Goal: Information Seeking & Learning: Learn about a topic

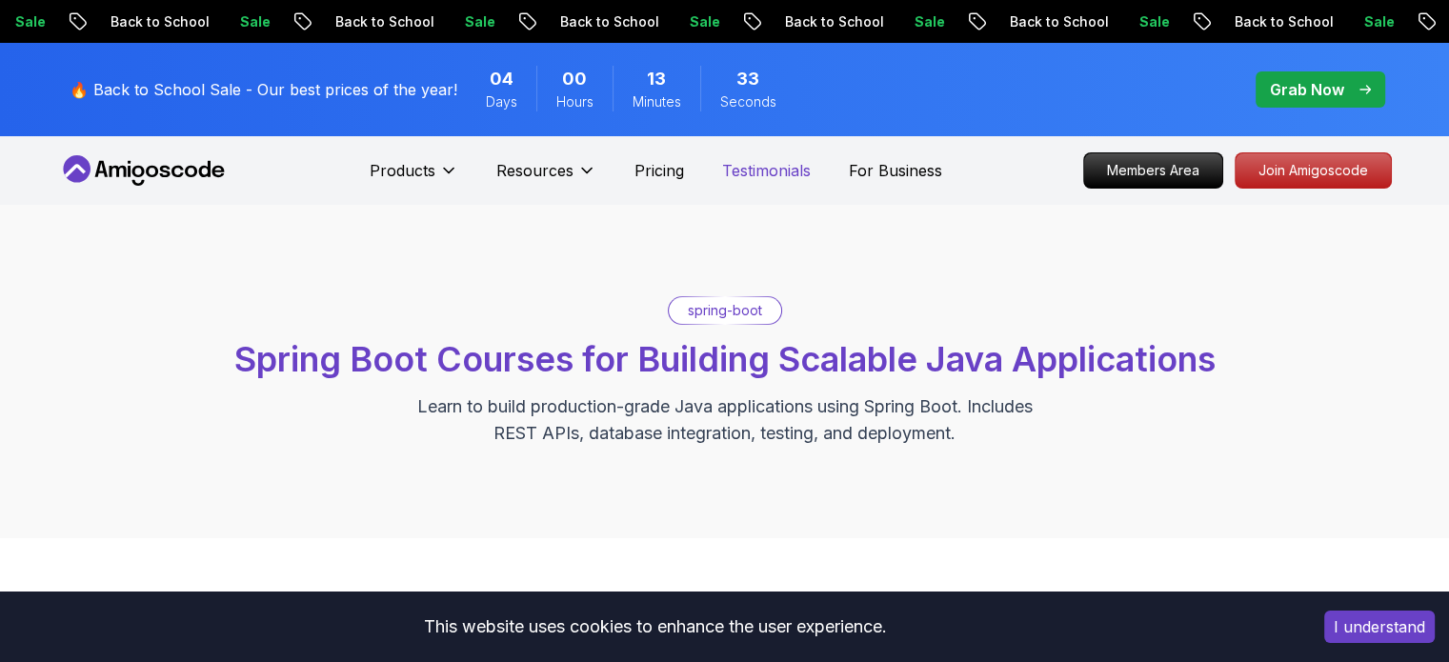
click at [782, 171] on p "Testimonials" at bounding box center [766, 170] width 89 height 23
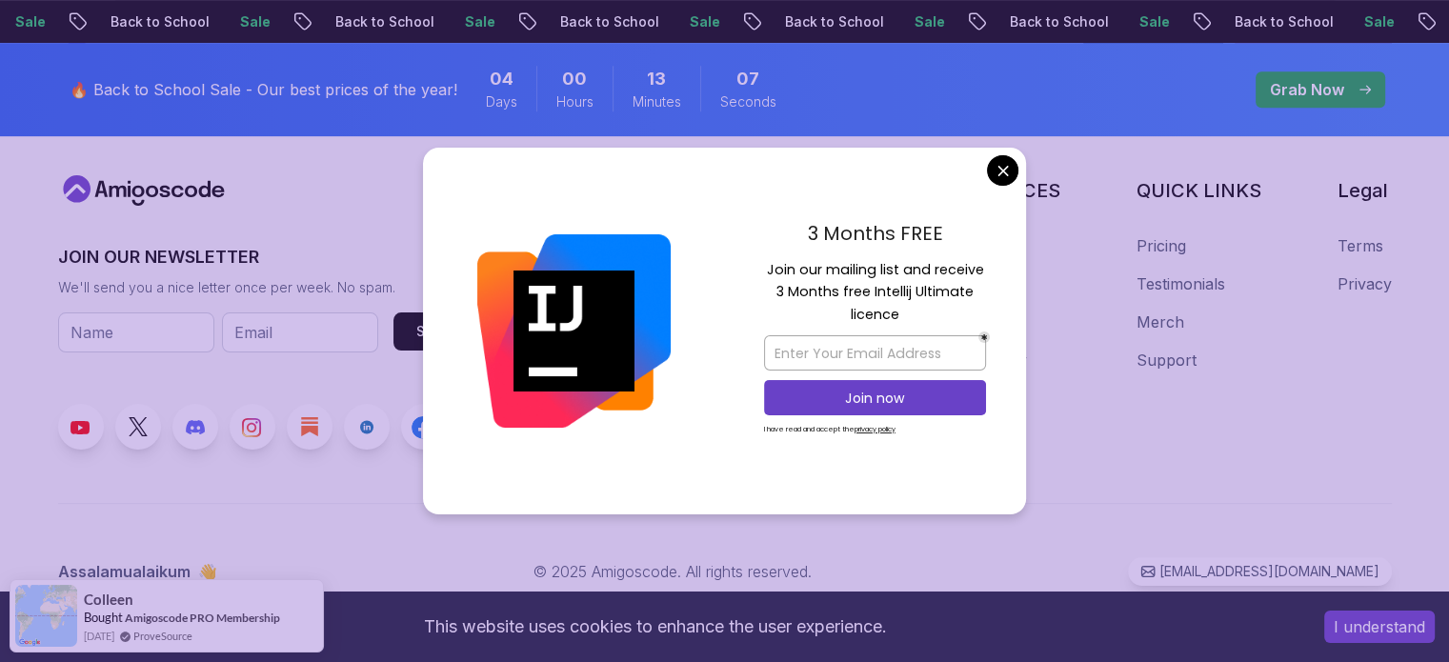
scroll to position [2298, 0]
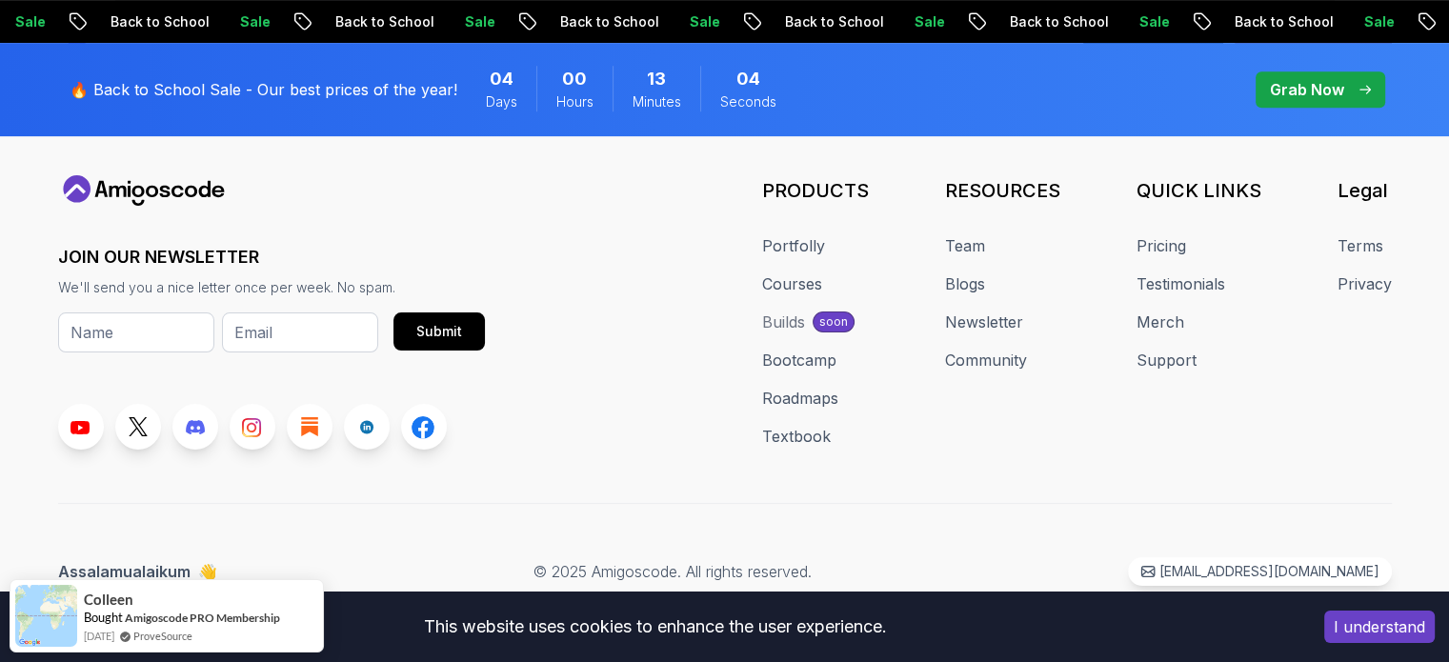
scroll to position [2142, 0]
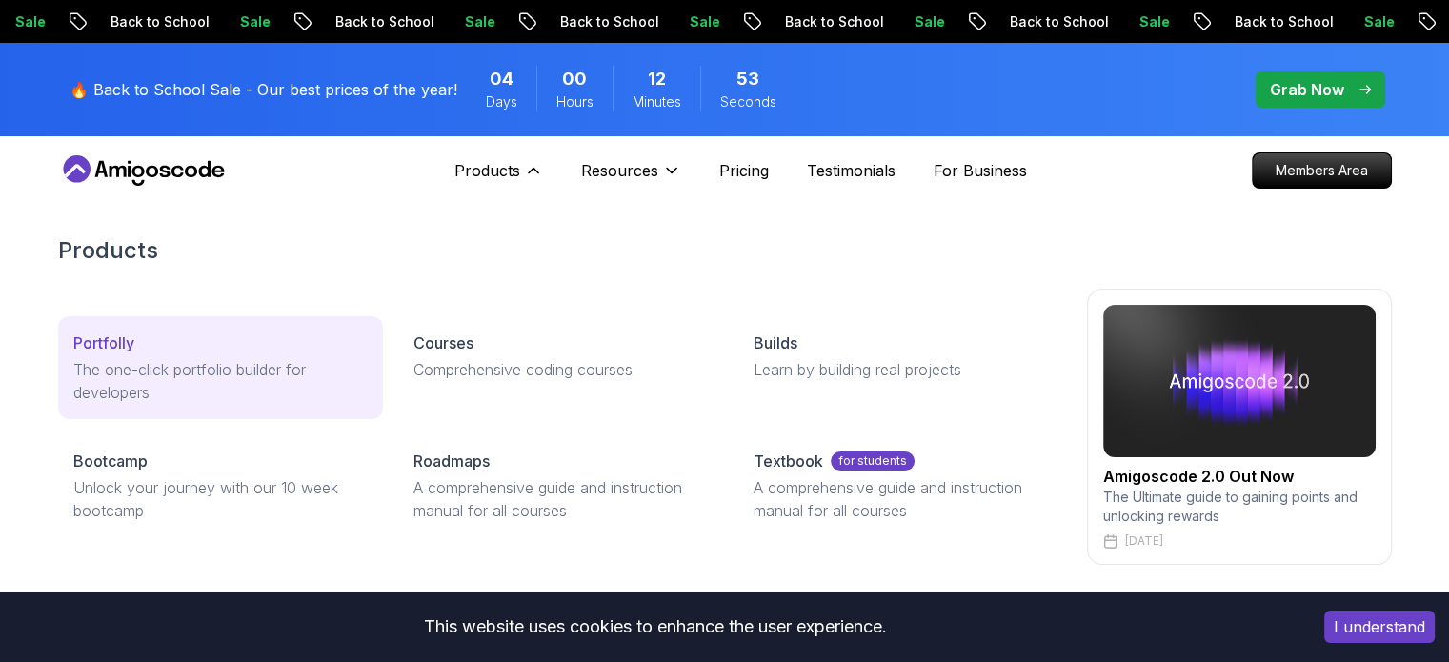
click at [323, 376] on p "The one-click portfolio builder for developers" at bounding box center [220, 381] width 294 height 46
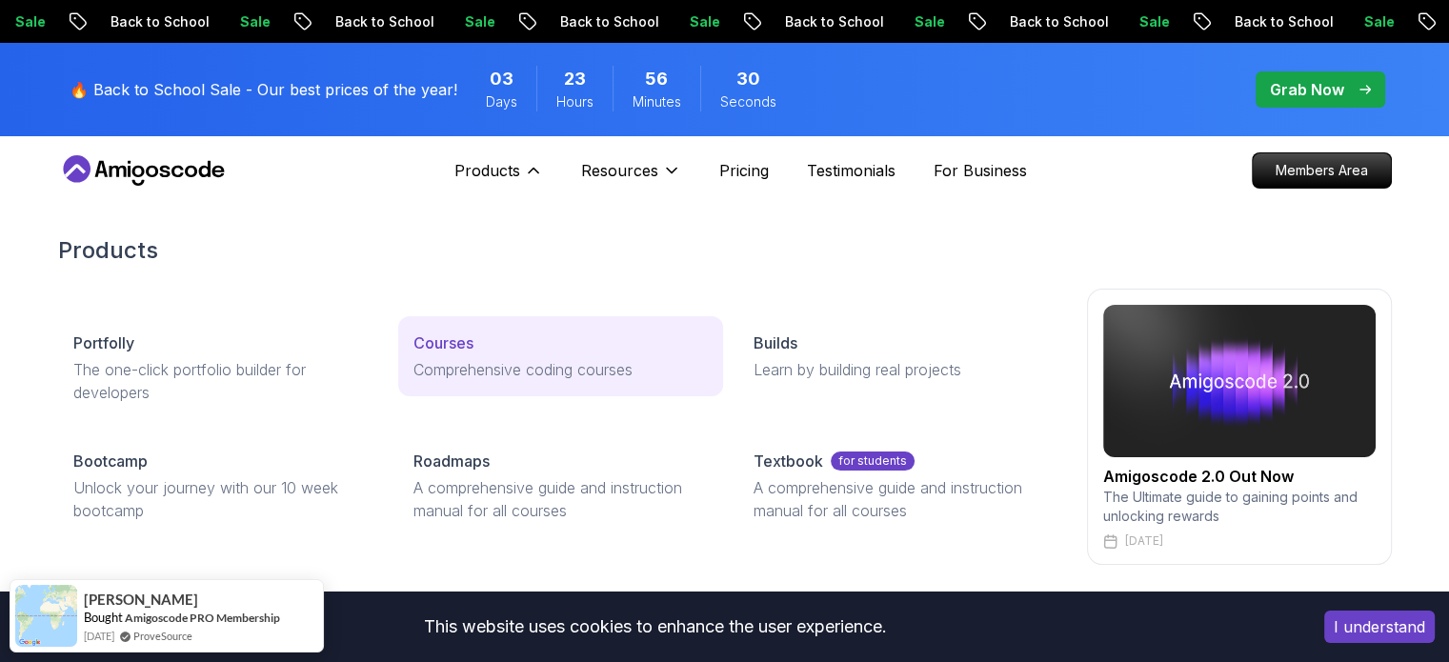
scroll to position [137, 0]
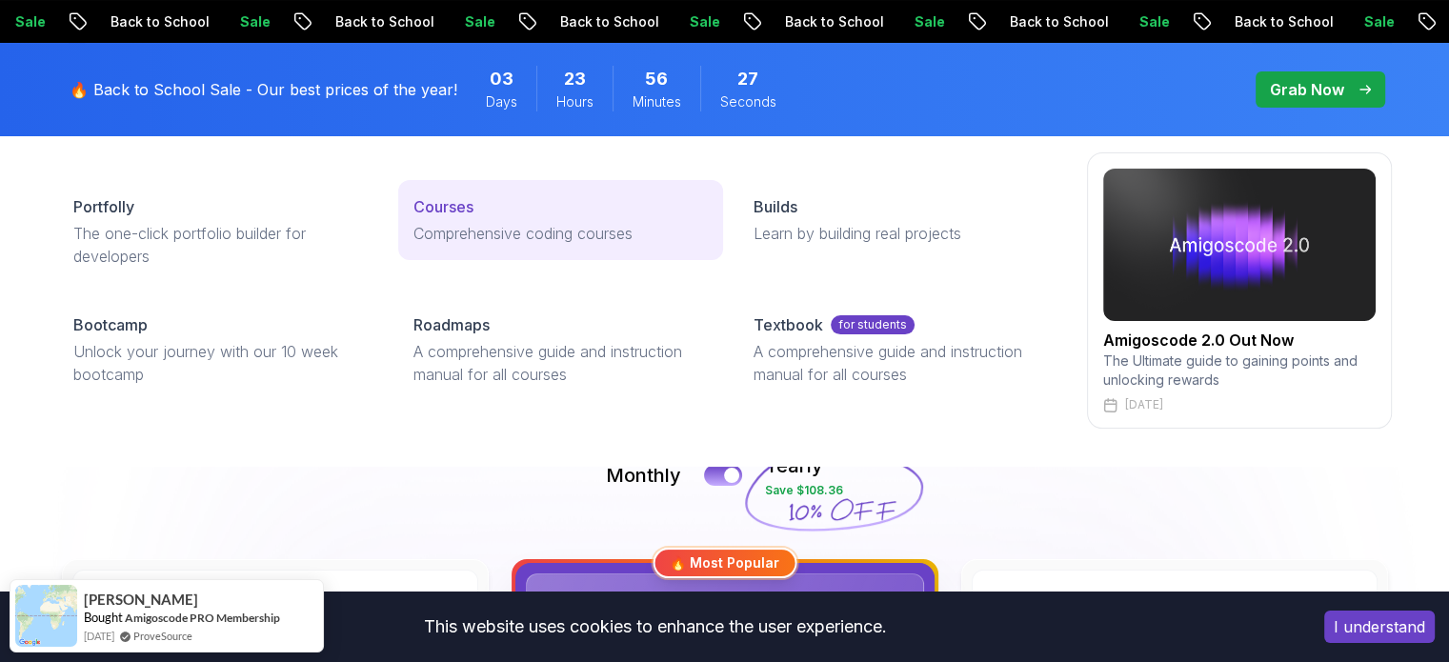
click at [539, 219] on link "Courses Comprehensive coding courses" at bounding box center [560, 220] width 325 height 80
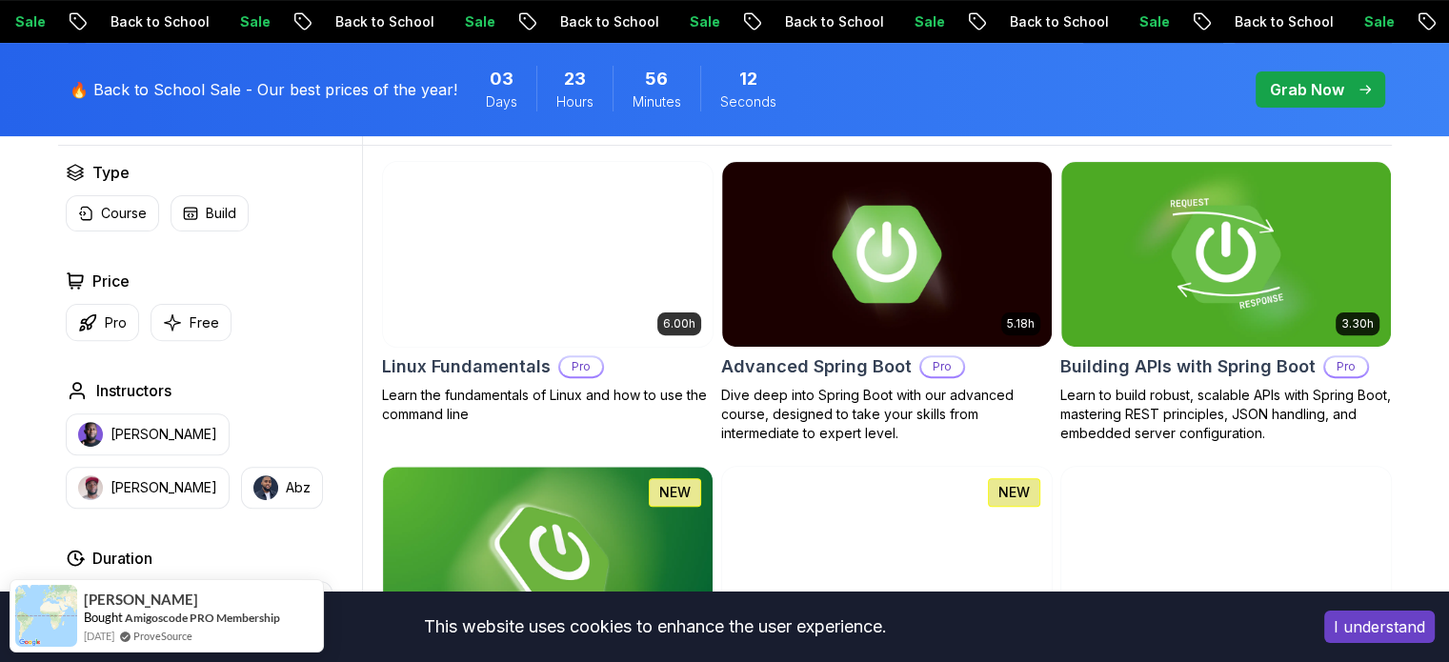
scroll to position [564, 0]
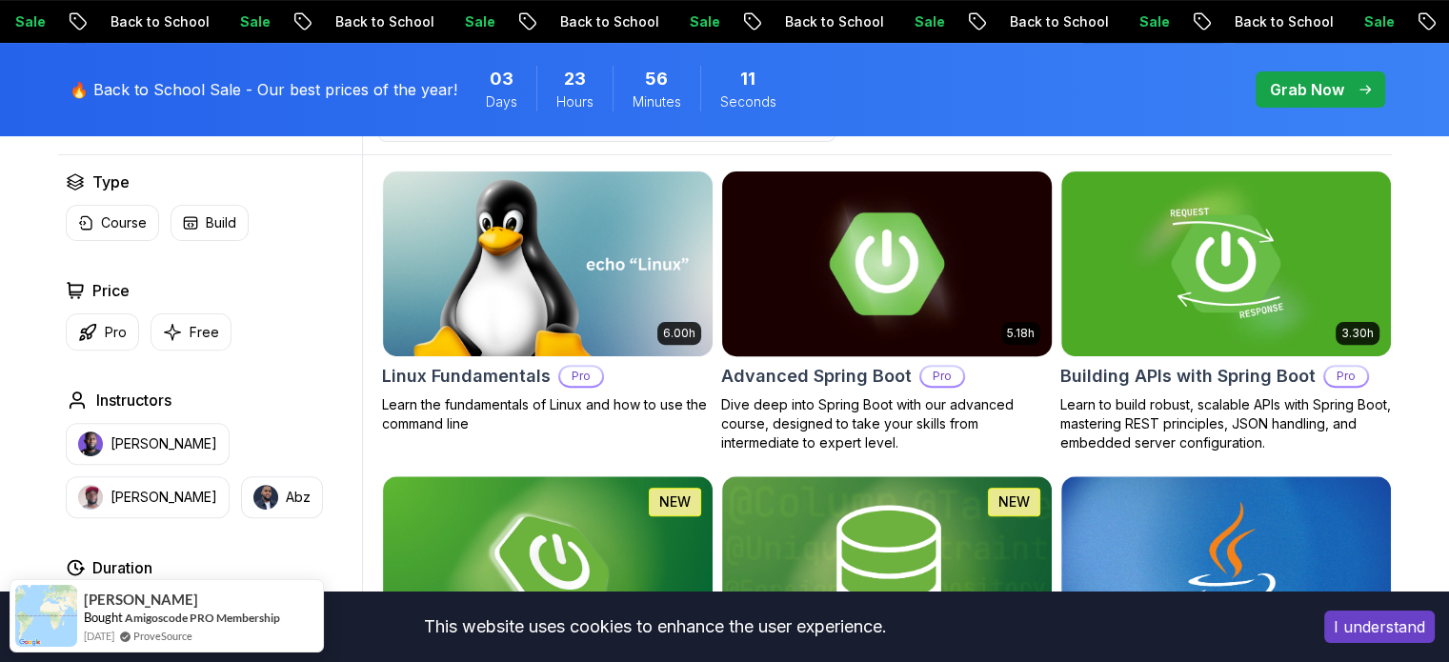
click at [874, 308] on img at bounding box center [887, 263] width 346 height 193
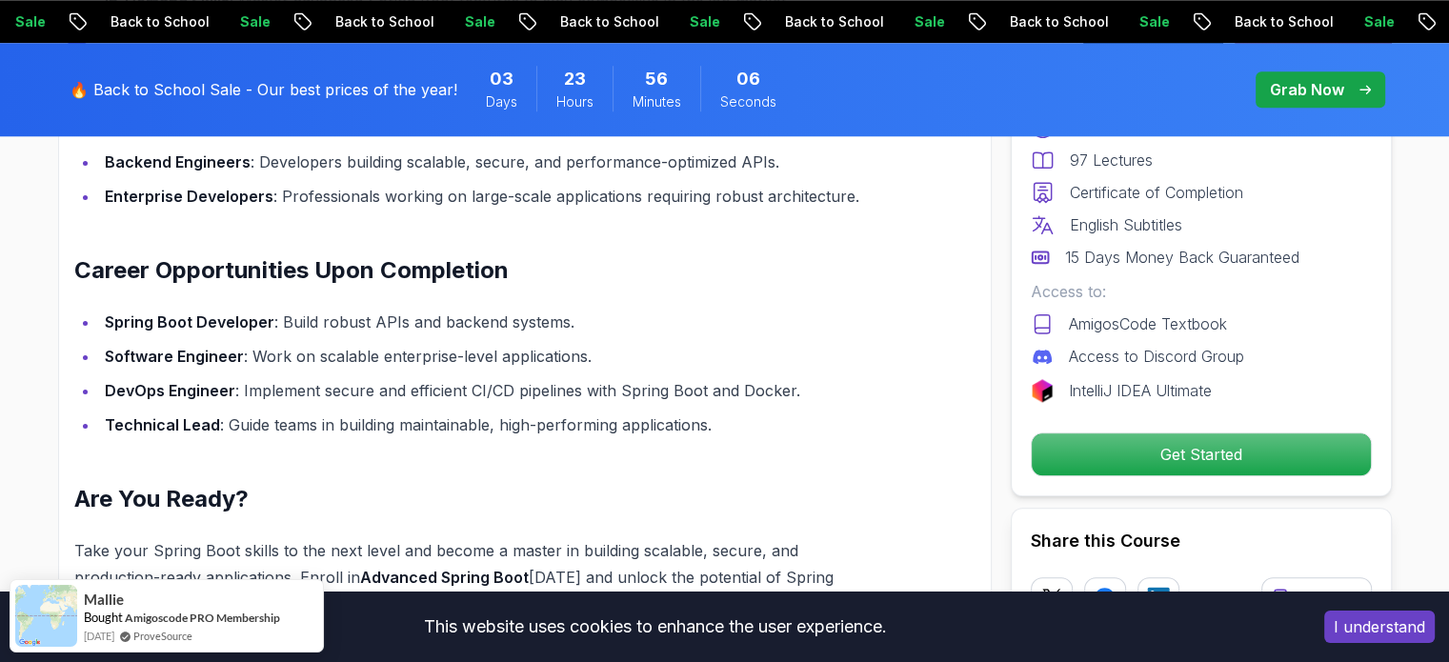
scroll to position [2033, 0]
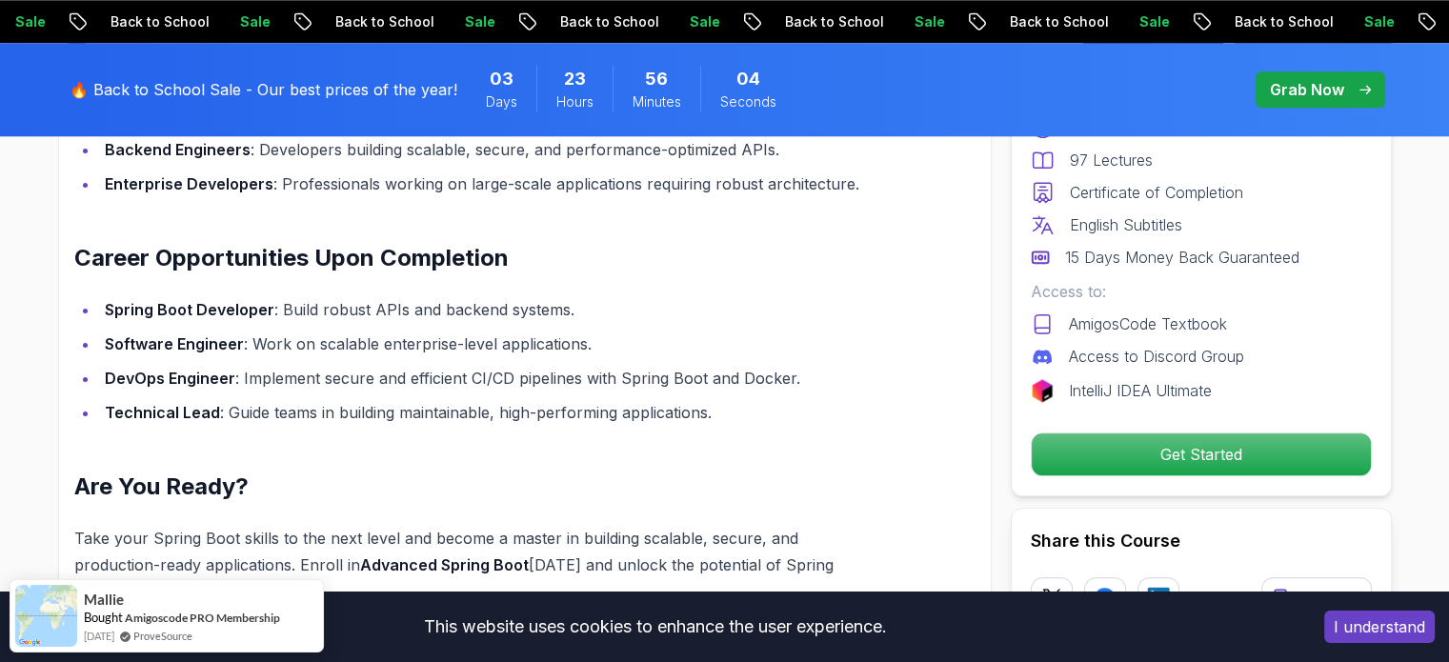
click at [1391, 632] on button "I understand" at bounding box center [1379, 627] width 111 height 32
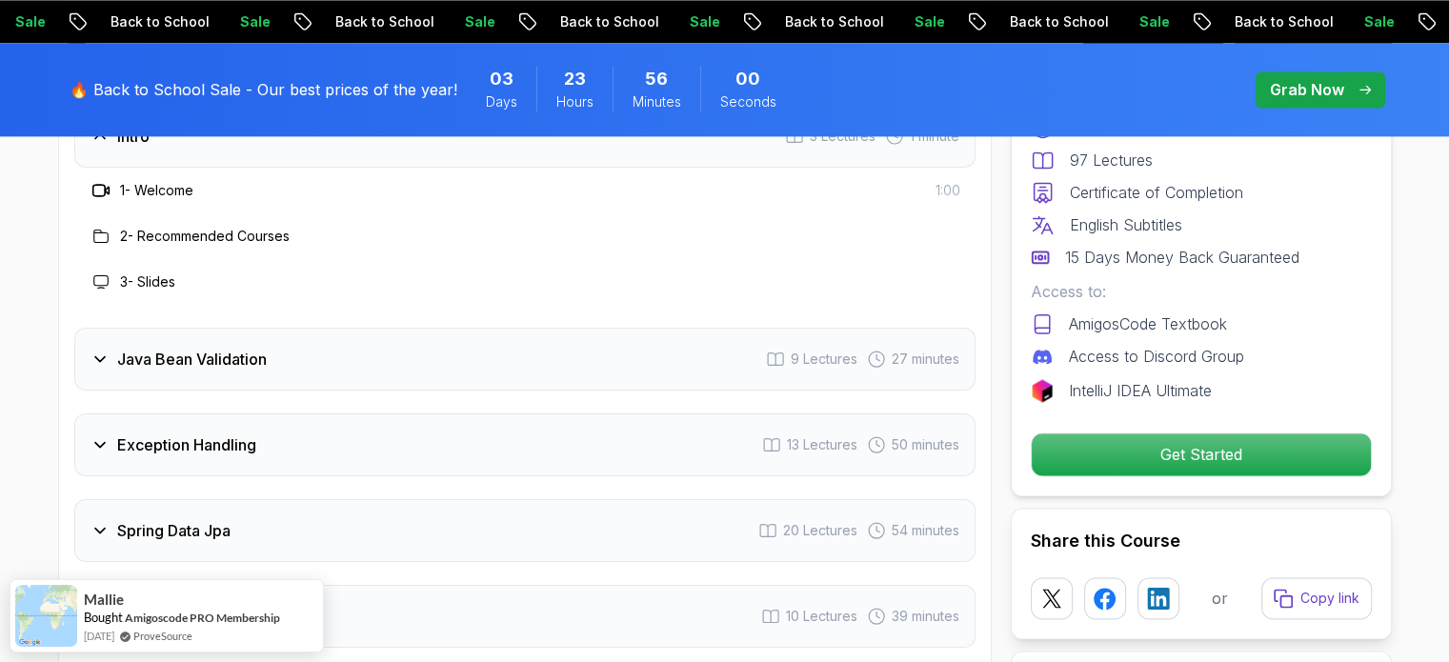
scroll to position [2717, 0]
click at [429, 331] on div "Java Bean Validation 9 Lectures 27 minutes" at bounding box center [524, 362] width 901 height 63
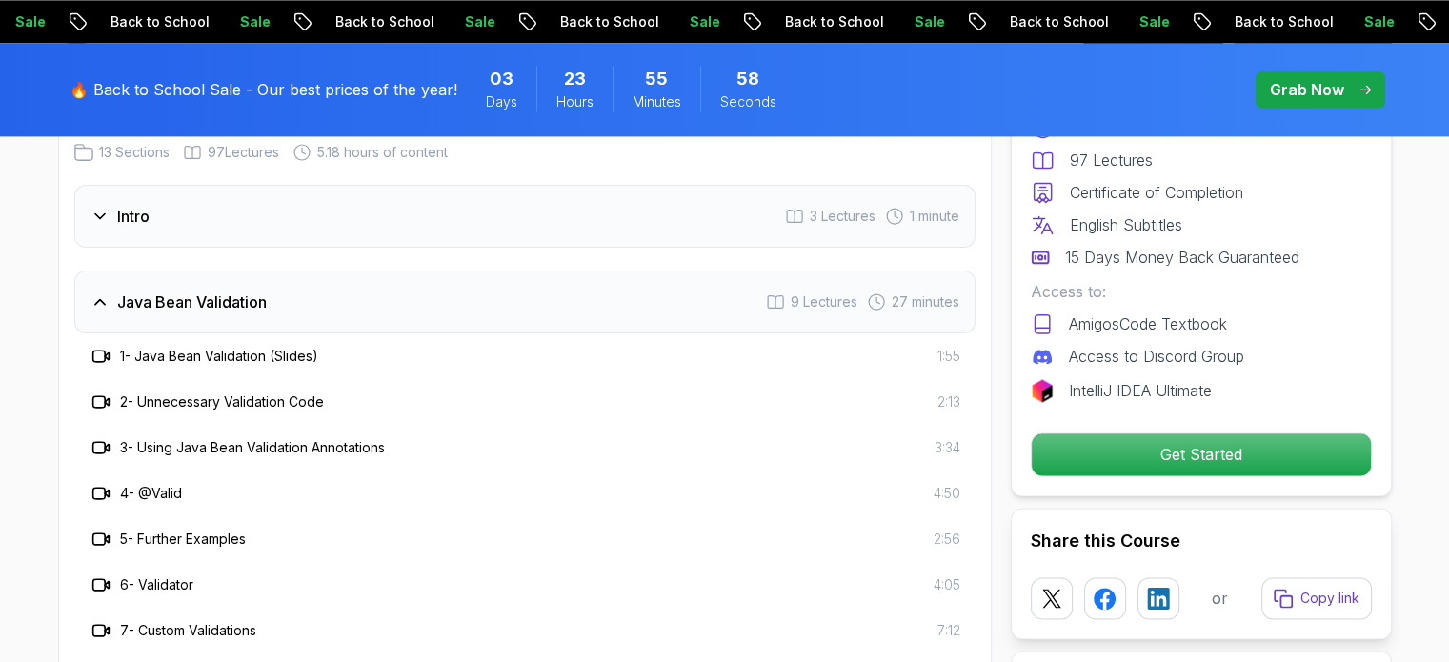
scroll to position [2639, 0]
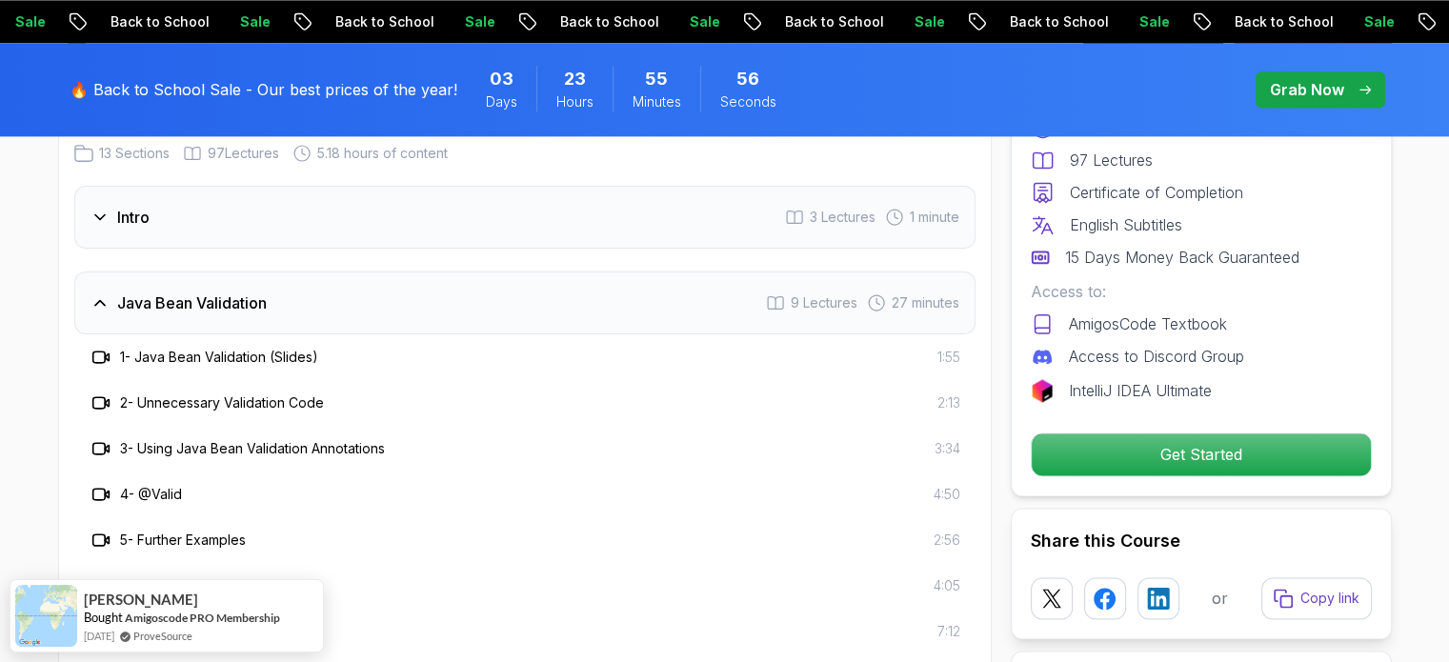
click at [351, 272] on div "Java Bean Validation 9 Lectures 27 minutes" at bounding box center [524, 303] width 901 height 63
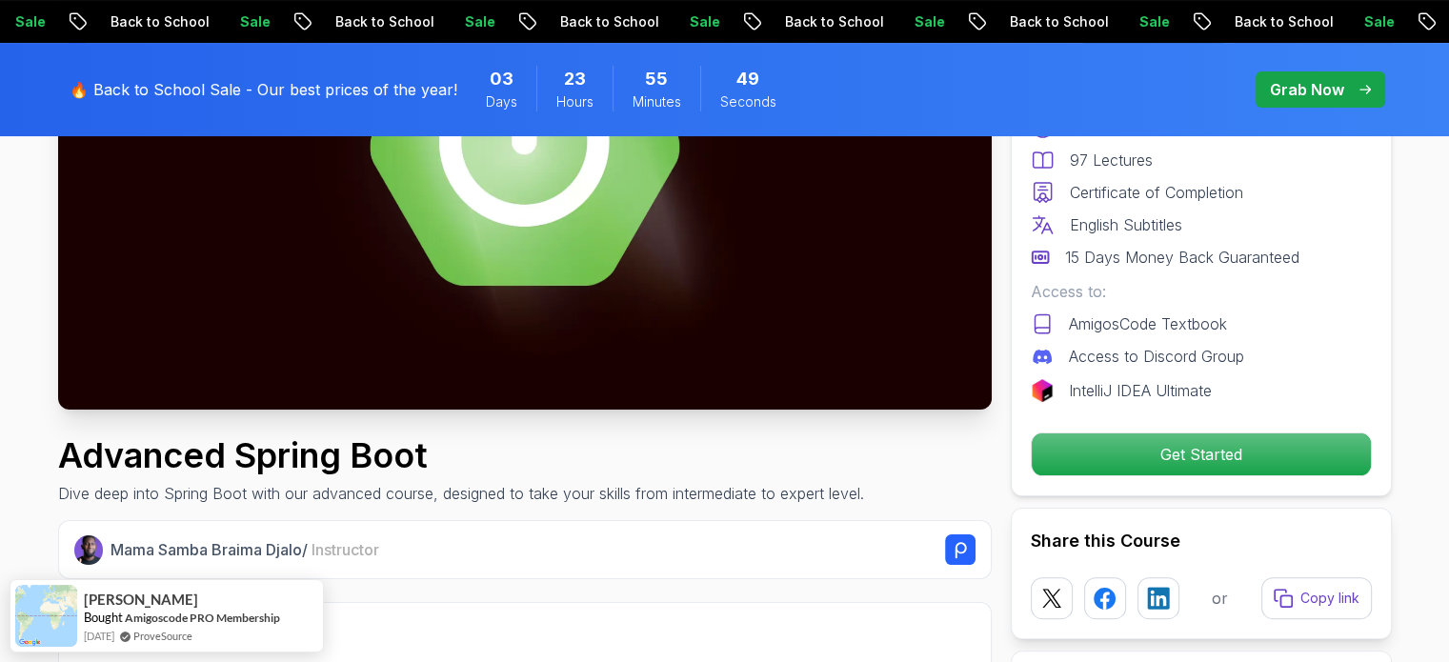
scroll to position [288, 0]
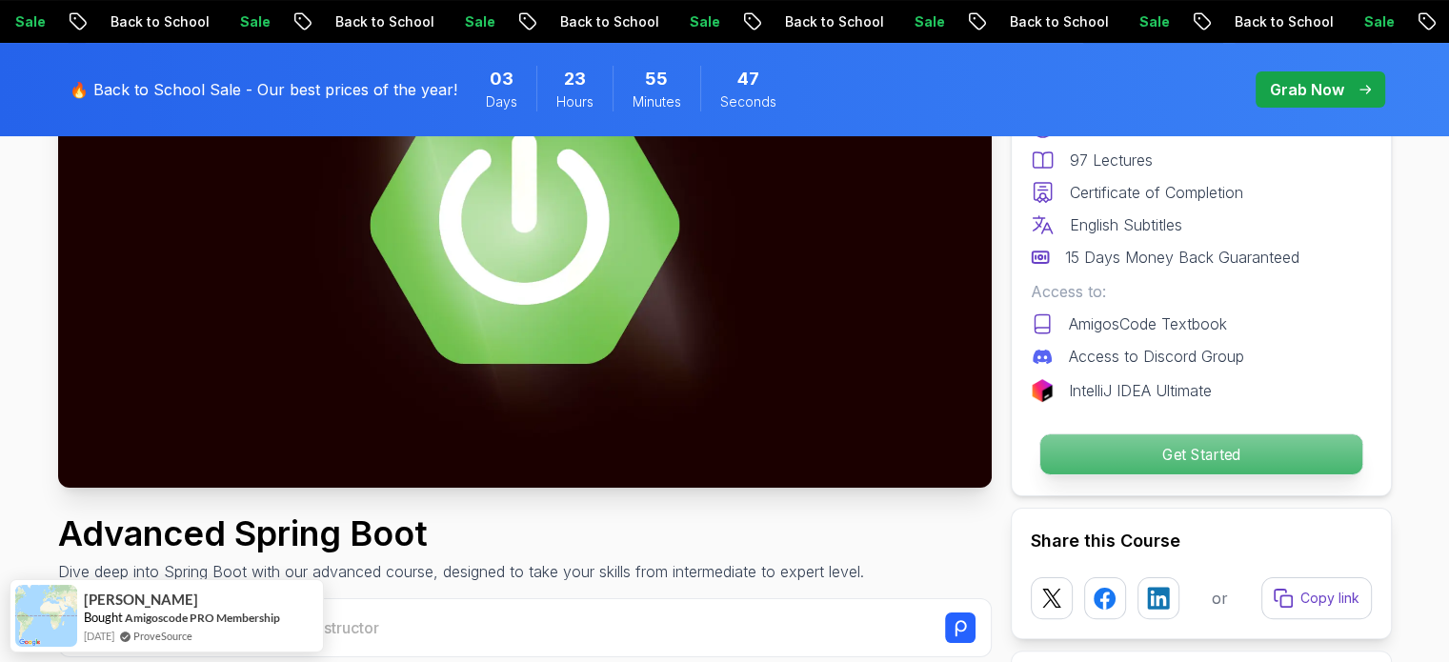
click at [1132, 449] on p "Get Started" at bounding box center [1200, 454] width 322 height 40
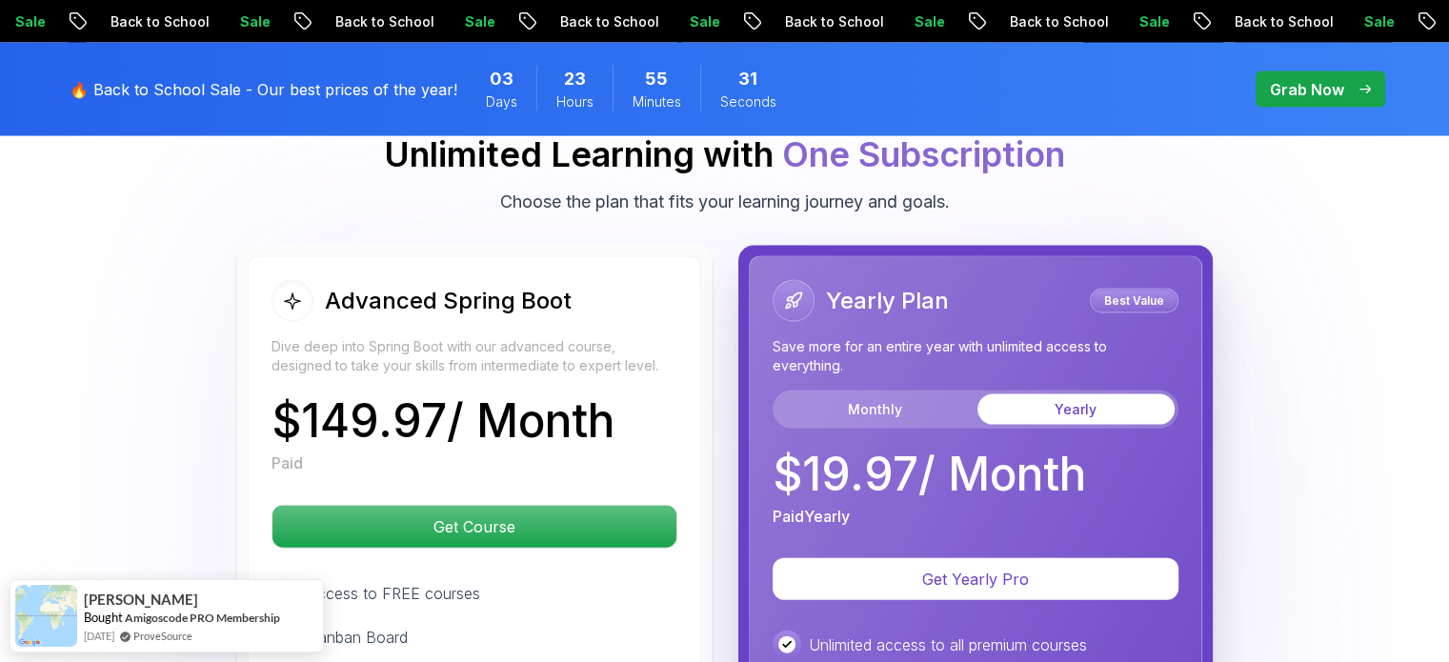
scroll to position [4108, 0]
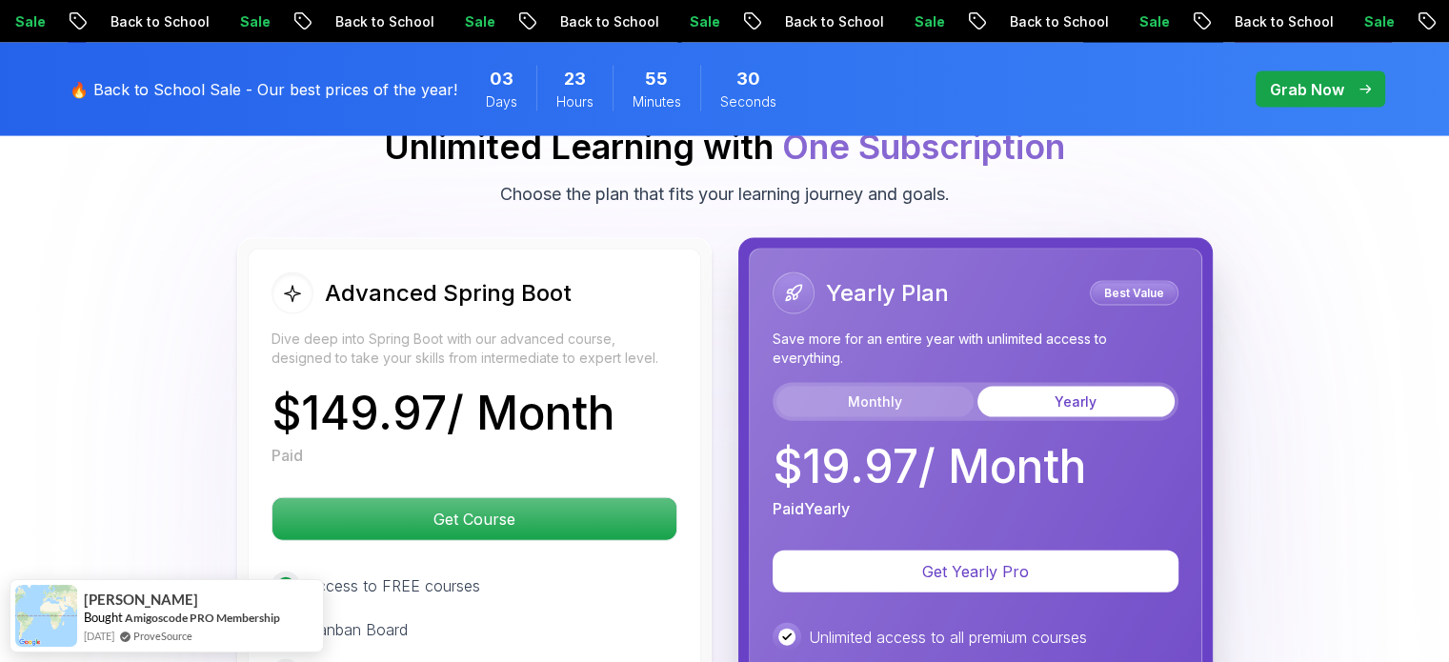
click at [843, 387] on button "Monthly" at bounding box center [874, 402] width 197 height 30
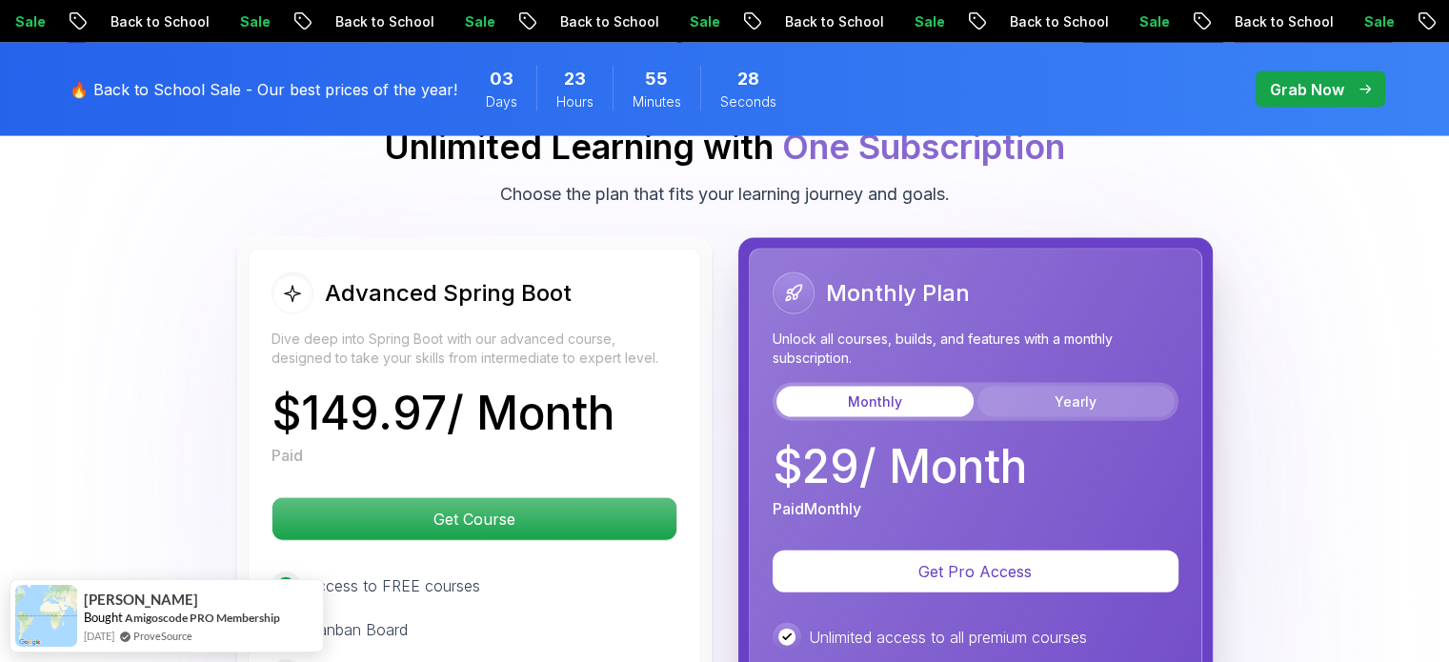
click at [1014, 387] on button "Yearly" at bounding box center [1075, 402] width 197 height 30
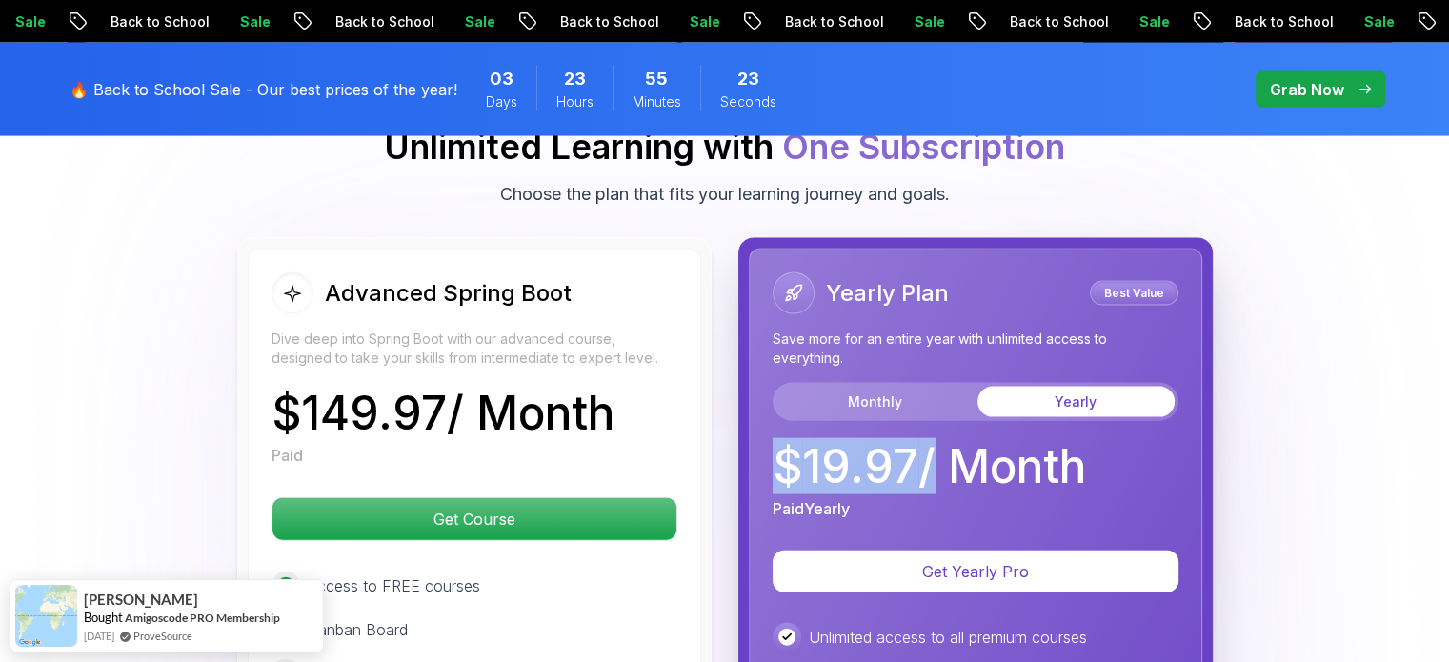
drag, startPoint x: 926, startPoint y: 396, endPoint x: 758, endPoint y: 397, distance: 167.7
click at [758, 397] on div "Yearly Plan Best Value Save more for an entire year with unlimited access to ev…" at bounding box center [975, 659] width 453 height 821
copy p "$ 19.97"
click at [163, 347] on div "Advanced Spring Boot Dive deep into Spring Boot with our advanced course, desig…" at bounding box center [725, 659] width 1334 height 842
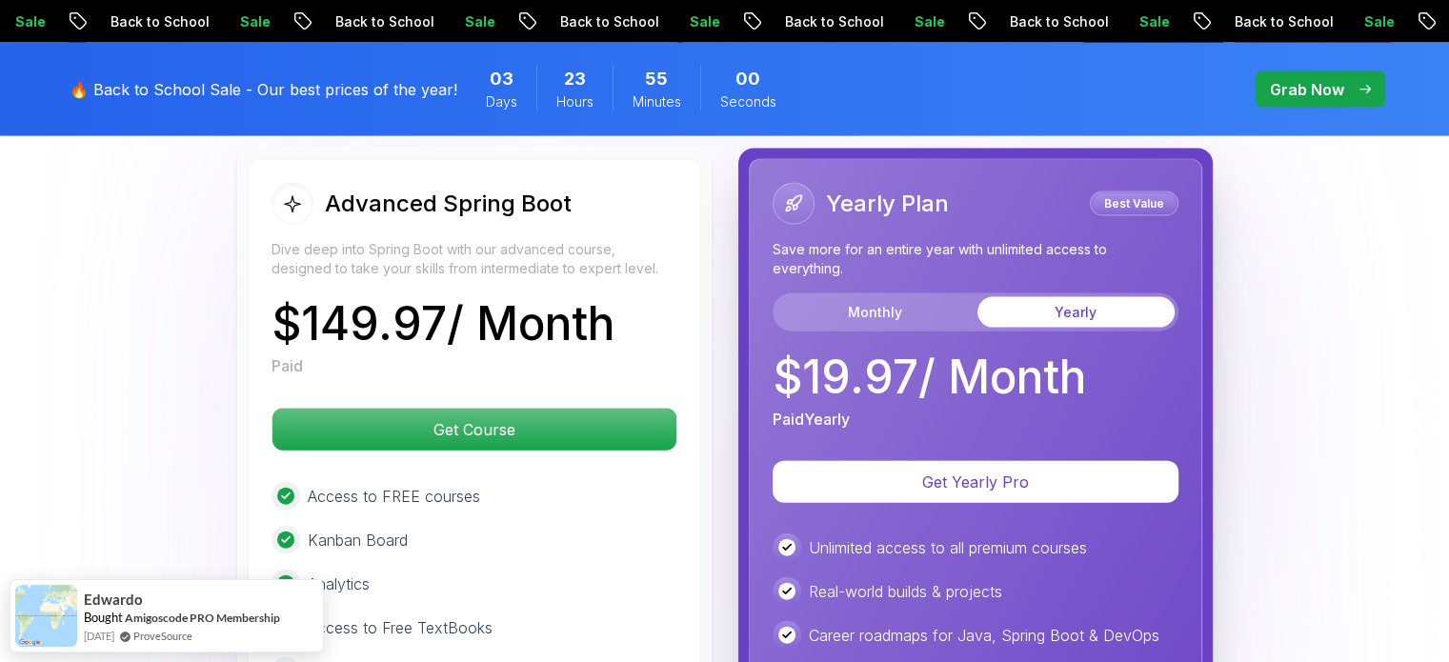
scroll to position [4199, 0]
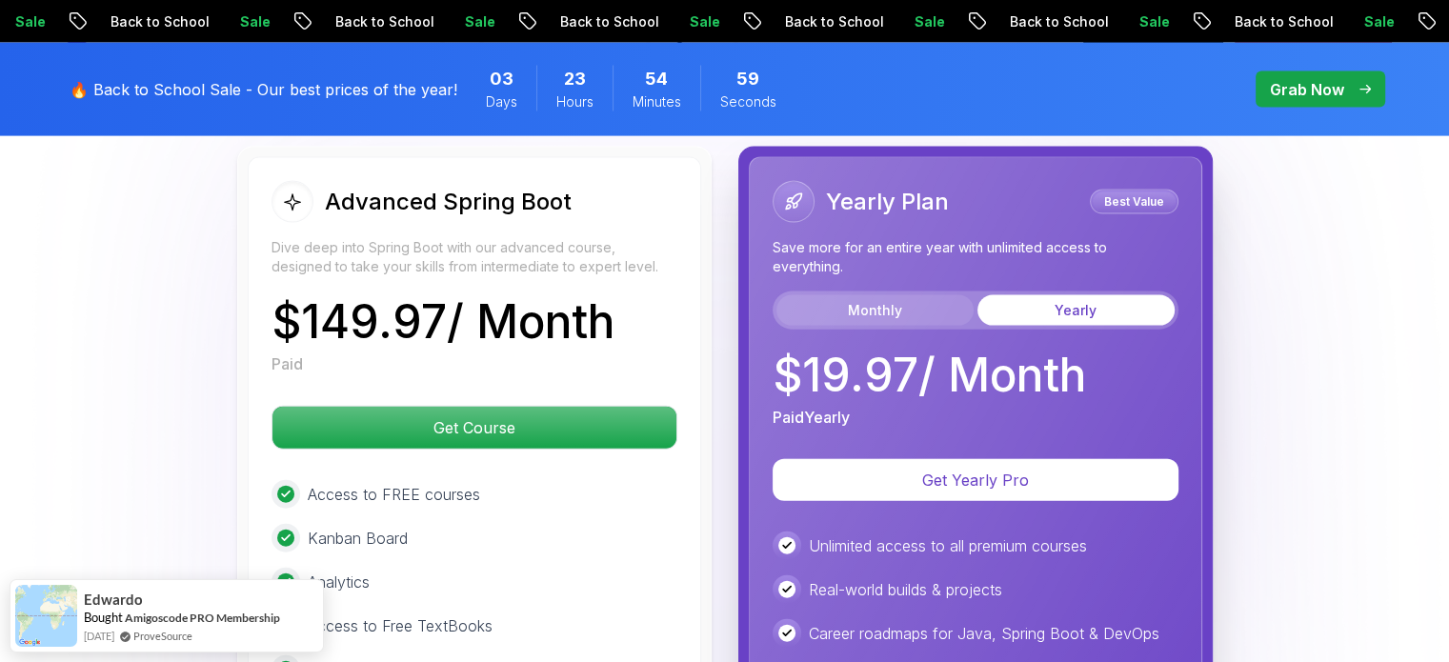
click at [869, 295] on button "Monthly" at bounding box center [874, 310] width 197 height 30
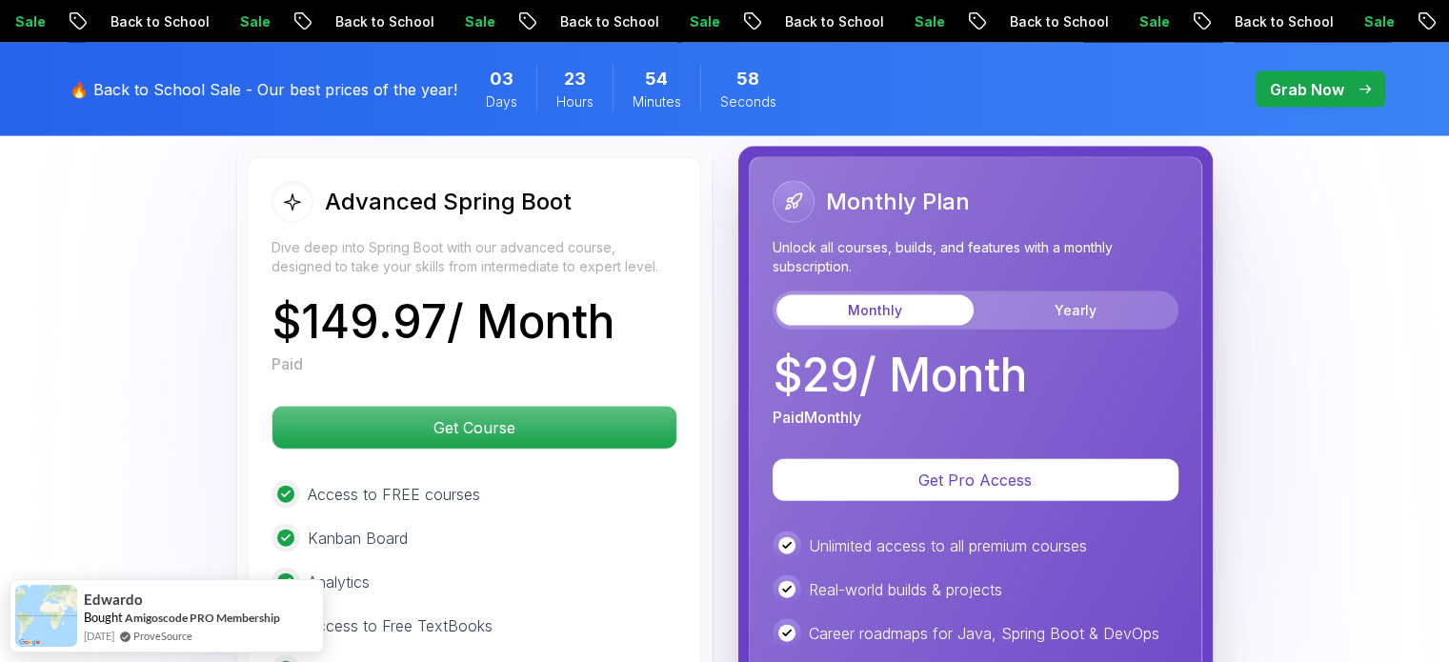
scroll to position [4137, 0]
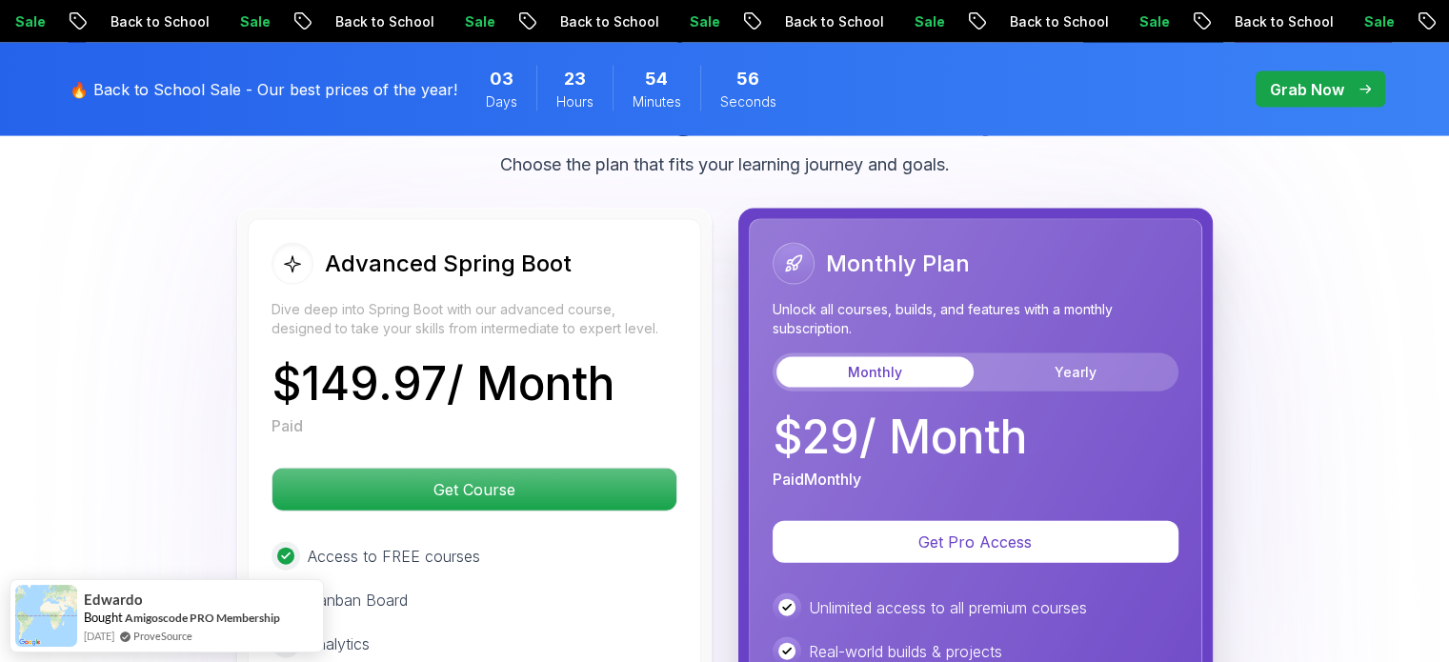
click at [1025, 353] on div "Monthly Yearly" at bounding box center [976, 372] width 406 height 38
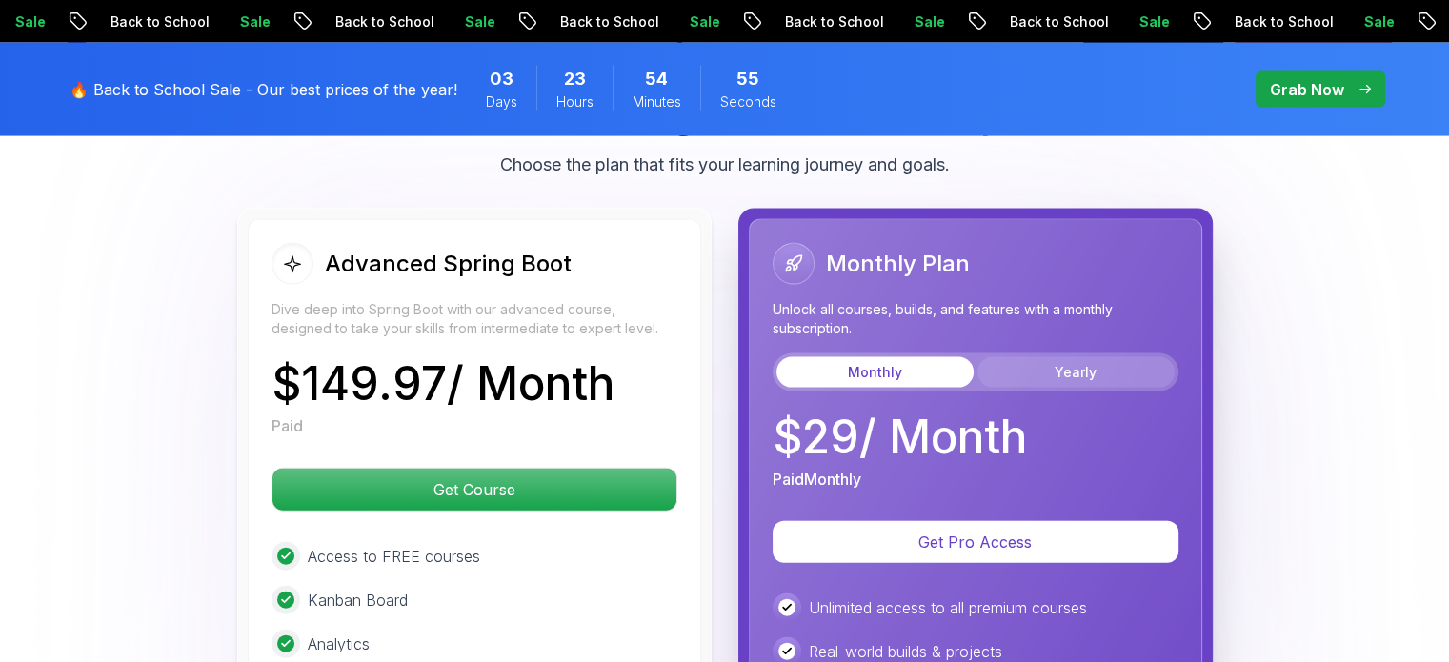
click at [1036, 357] on button "Yearly" at bounding box center [1075, 372] width 197 height 30
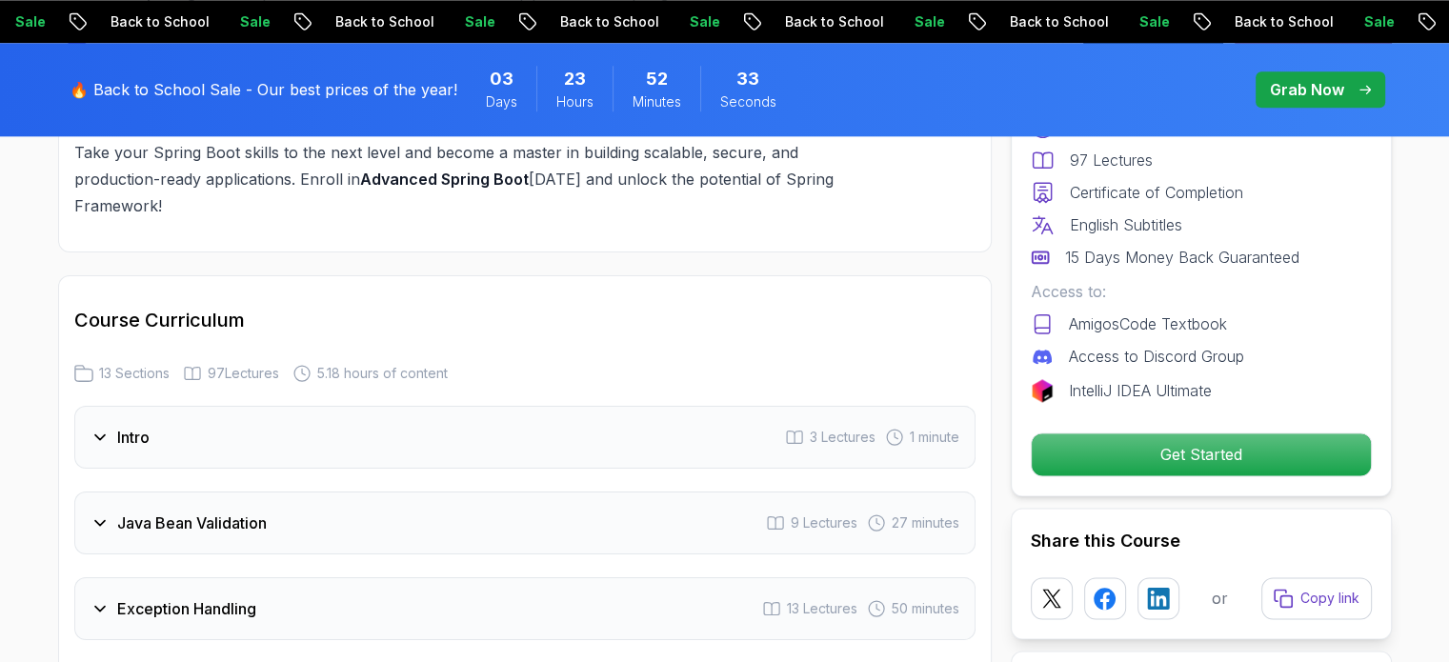
scroll to position [2422, 0]
click at [163, 403] on div "Intro 3 Lectures 1 minute" at bounding box center [524, 434] width 901 height 63
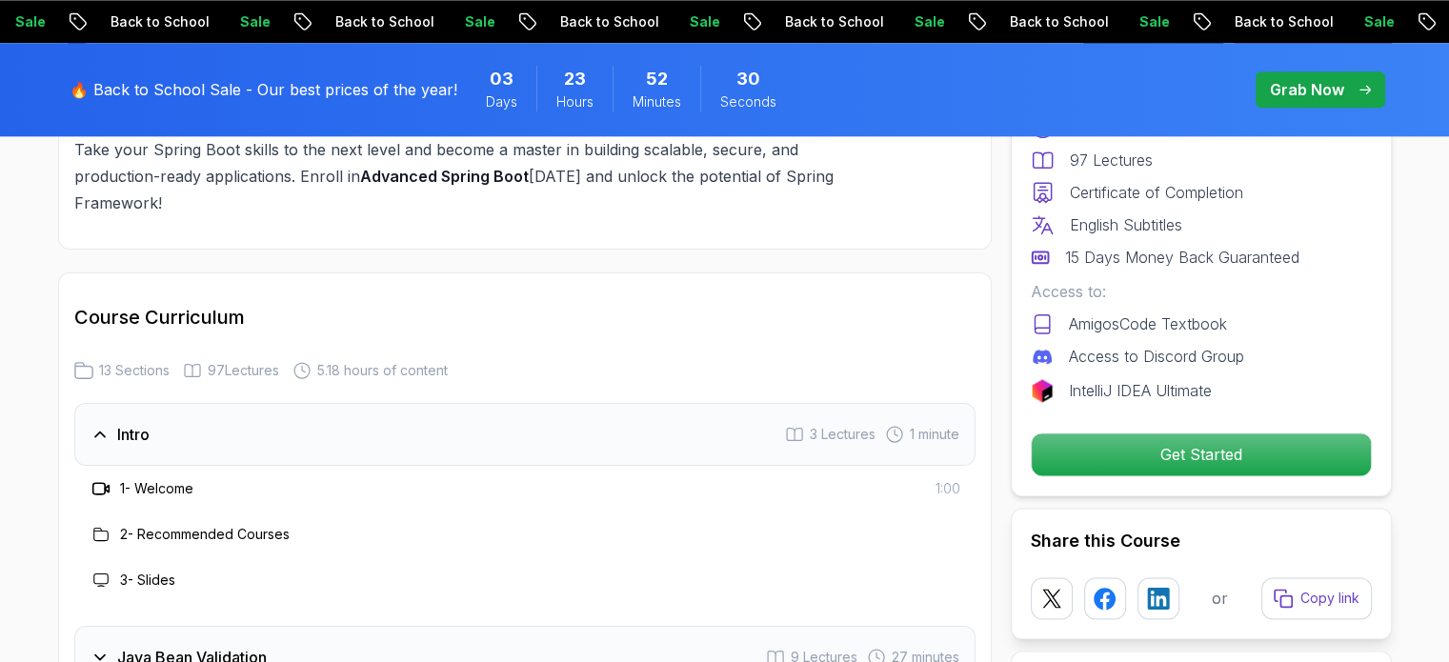
click at [164, 479] on h3 "1 - Welcome" at bounding box center [156, 488] width 73 height 19
click at [193, 525] on h3 "2 - Recommended Courses" at bounding box center [205, 534] width 170 height 19
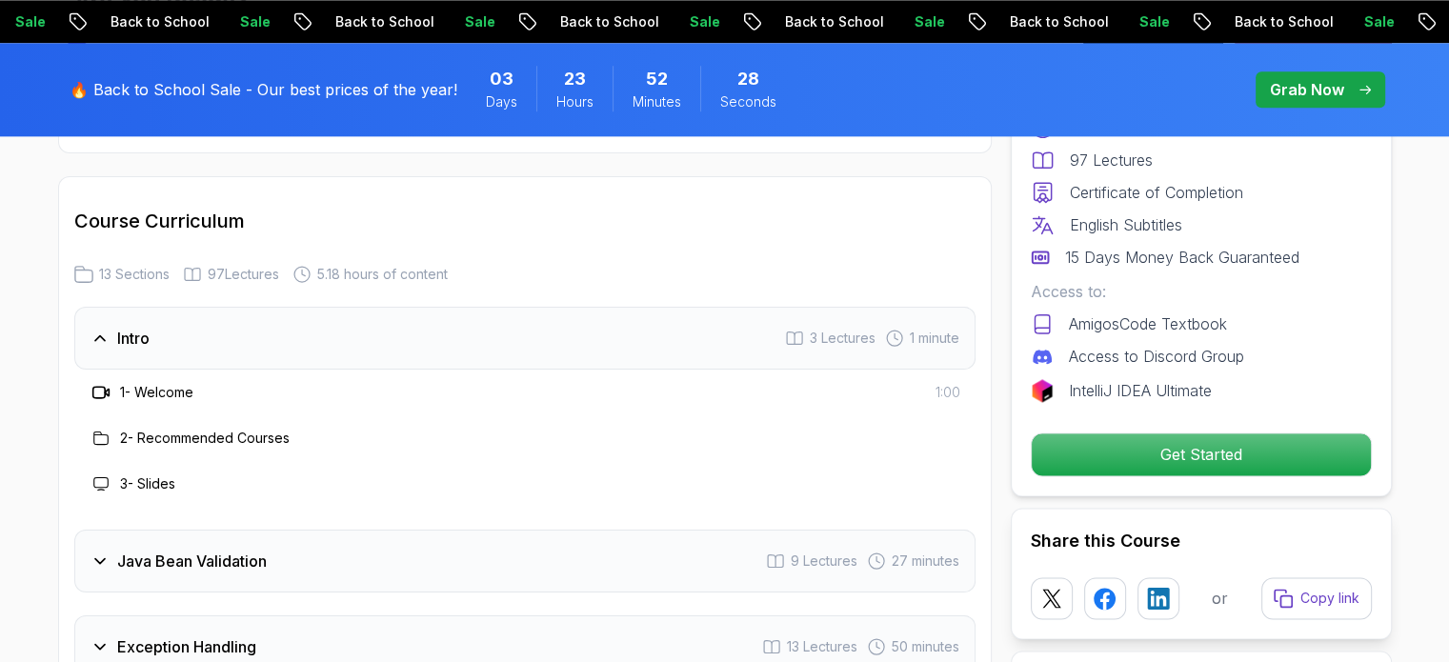
scroll to position [2519, 0]
click at [164, 549] on h3 "Java Bean Validation" at bounding box center [192, 560] width 150 height 23
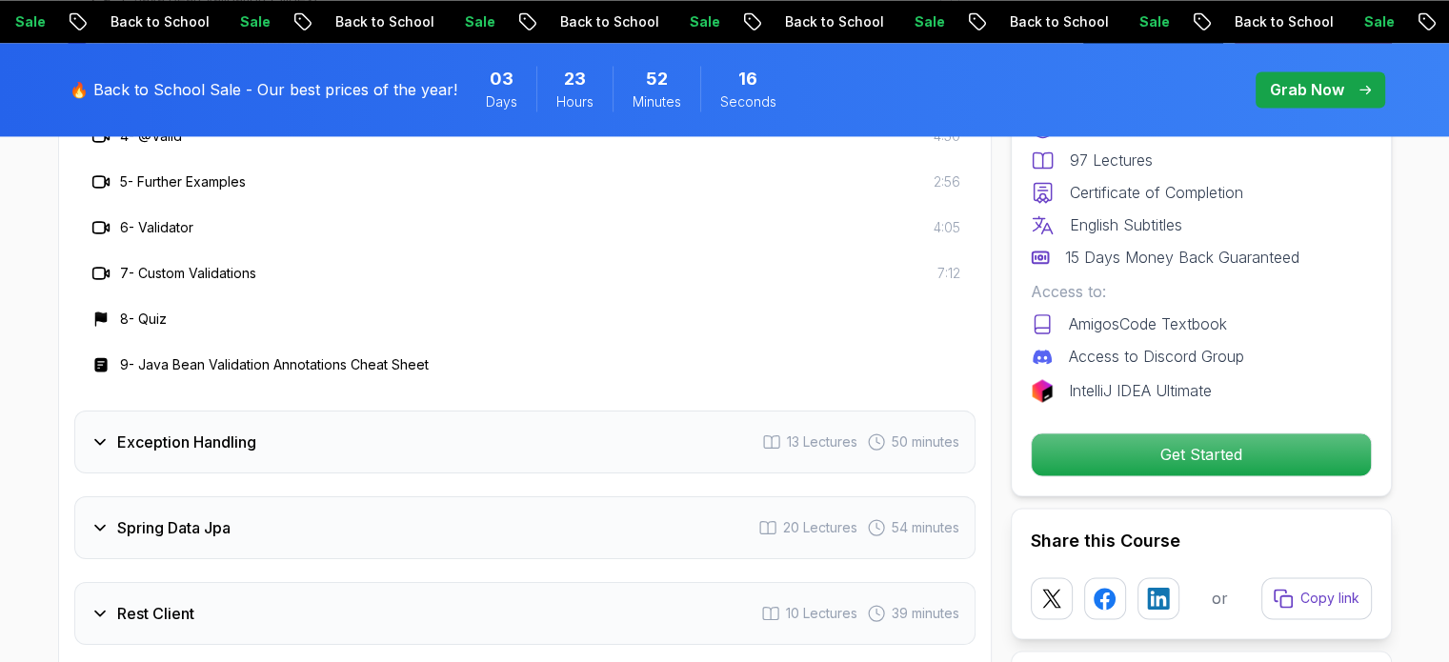
scroll to position [2999, 0]
click at [248, 429] on h3 "Exception Handling" at bounding box center [186, 440] width 139 height 23
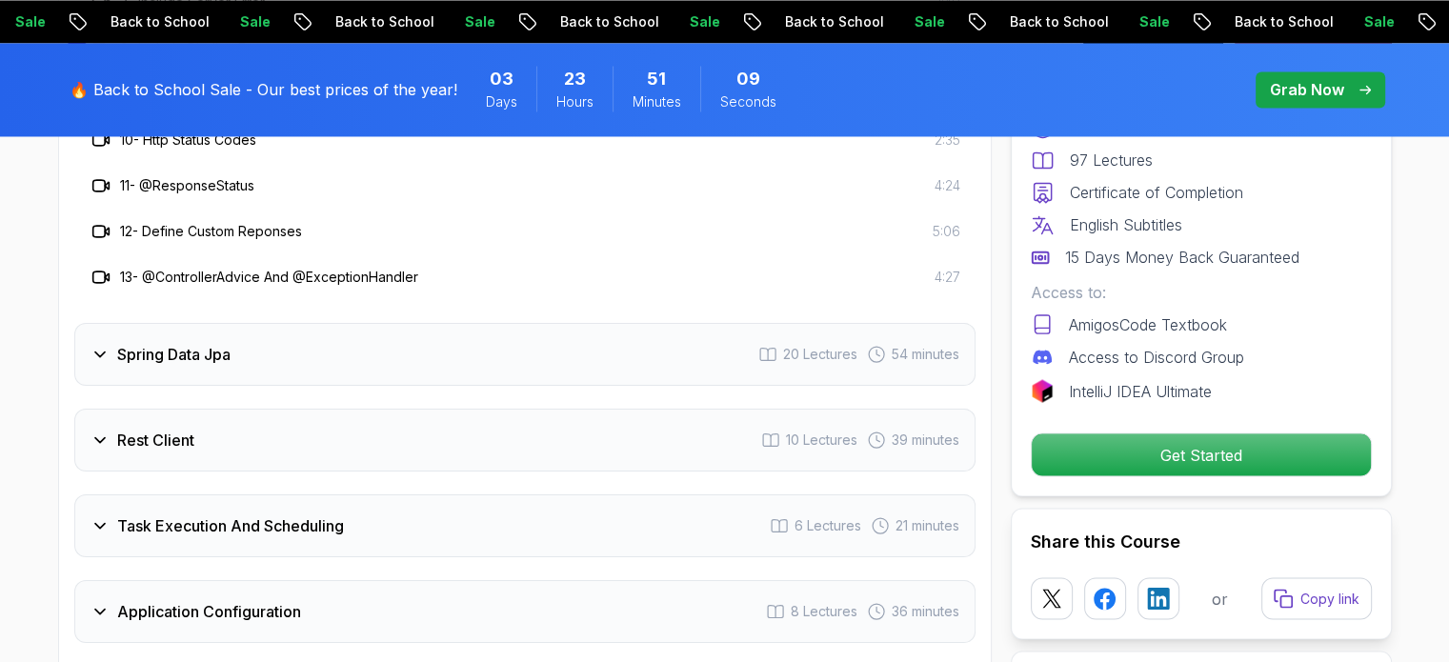
scroll to position [3359, 0]
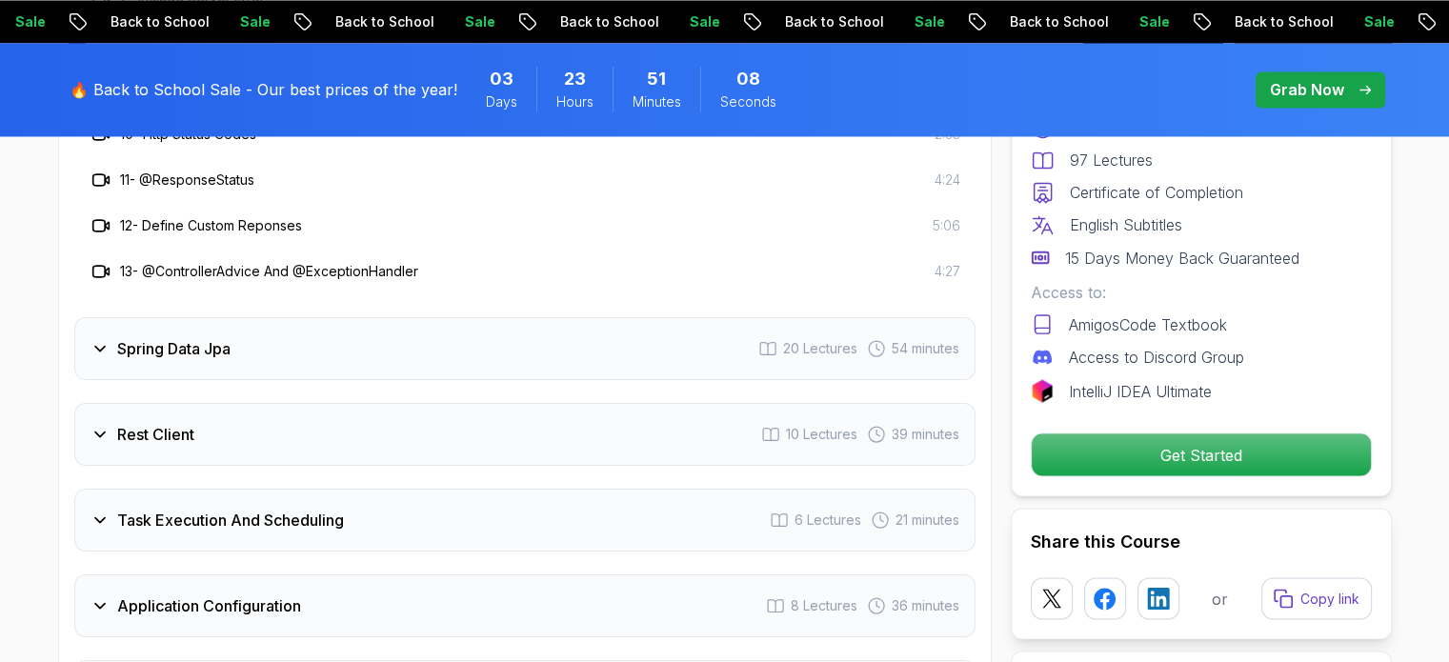
click at [114, 317] on div "Spring Data Jpa 20 Lectures 54 minutes" at bounding box center [524, 348] width 901 height 63
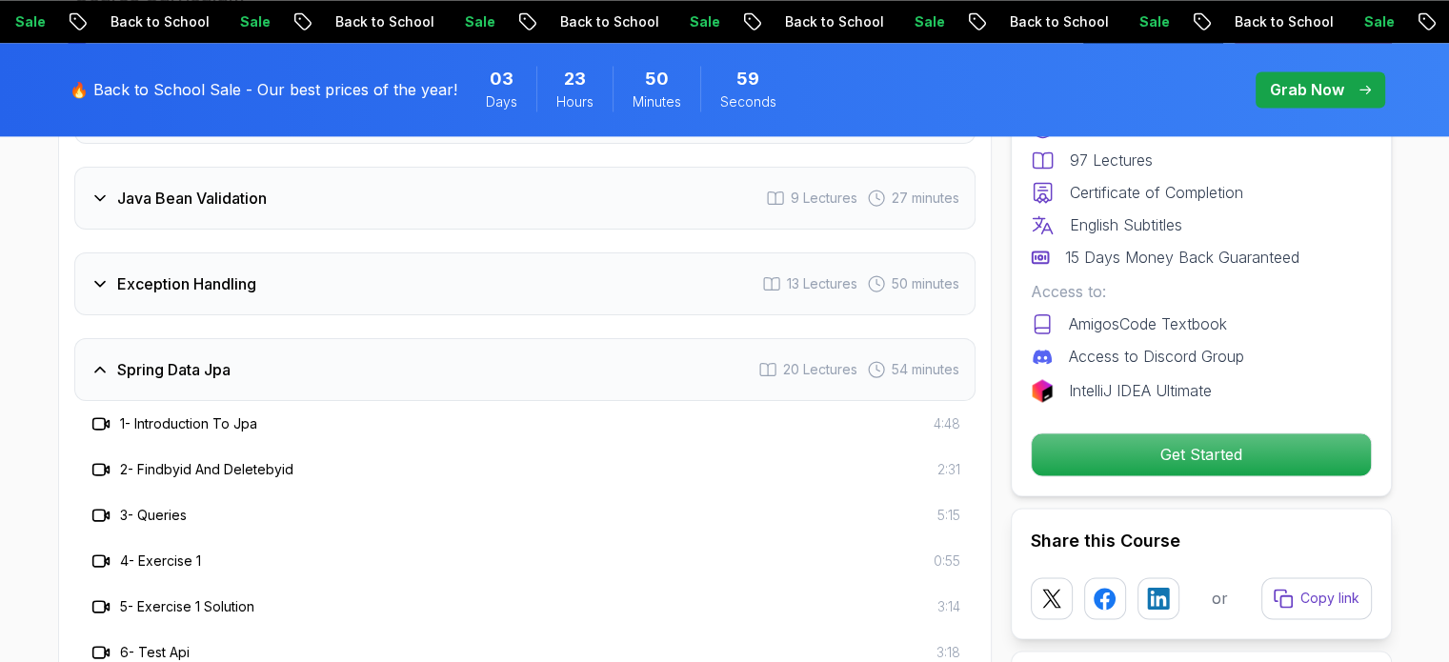
scroll to position [2740, 0]
